Goal: Task Accomplishment & Management: Complete application form

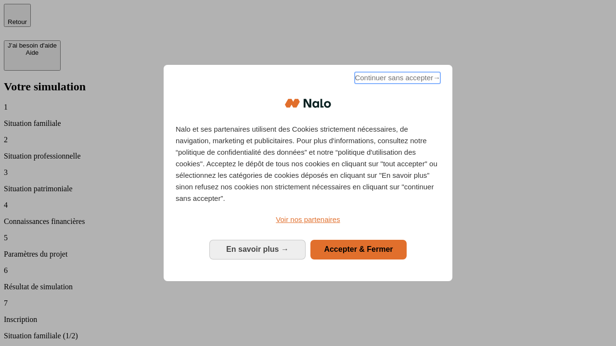
click at [396, 79] on span "Continuer sans accepter →" at bounding box center [398, 78] width 86 height 12
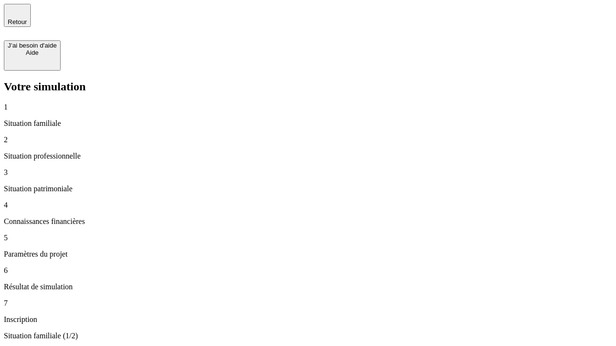
type input "30 000"
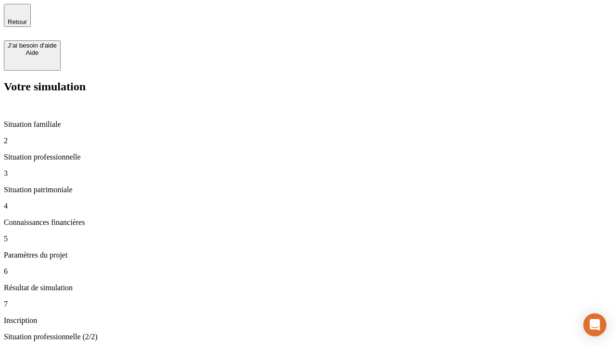
type input "0"
type input "1 000"
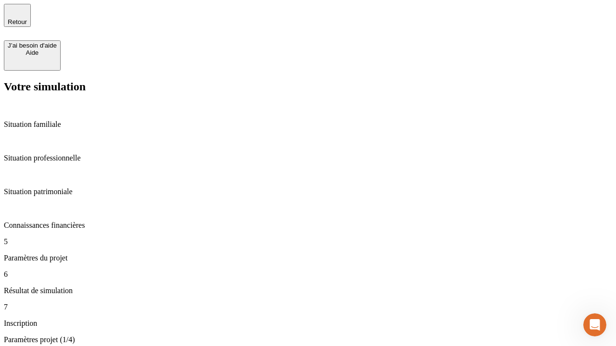
type input "40"
type input "64"
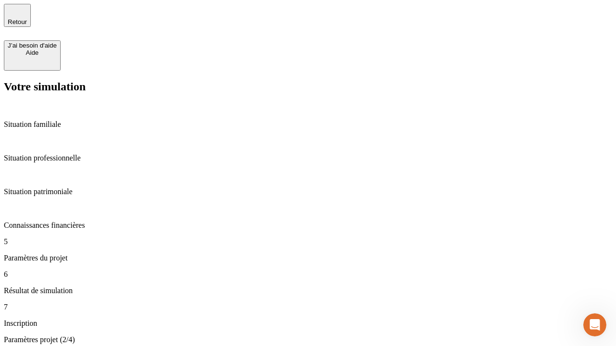
type input "200 000"
type input "640"
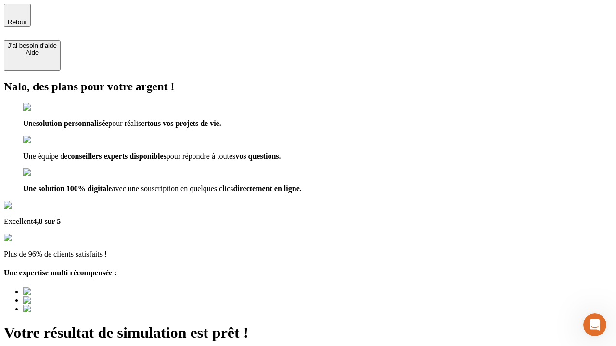
type input "[EMAIL_ADDRESS][DOMAIN_NAME]"
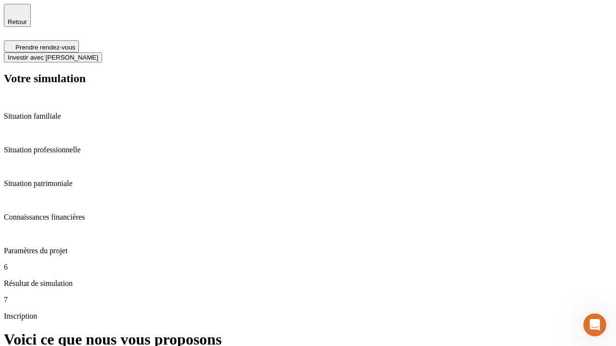
click at [98, 54] on span "Investir avec [PERSON_NAME]" at bounding box center [53, 57] width 90 height 7
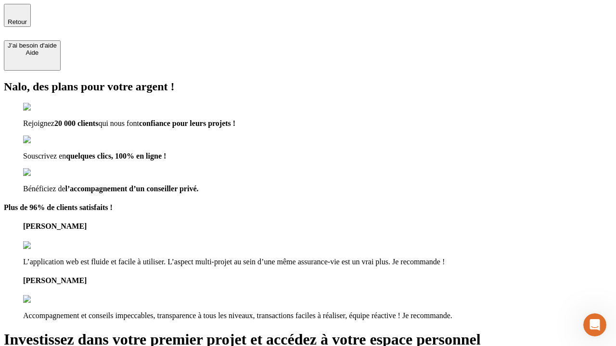
type input "[EMAIL_ADDRESS][DOMAIN_NAME]"
